Goal: Task Accomplishment & Management: Use online tool/utility

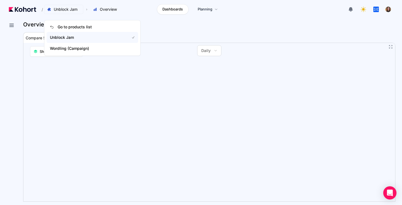
click at [53, 6] on button "Unblock Jam" at bounding box center [63, 9] width 39 height 9
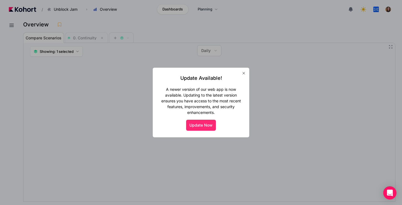
click at [198, 125] on button "Update Now" at bounding box center [201, 125] width 30 height 11
